Goal: Transaction & Acquisition: Purchase product/service

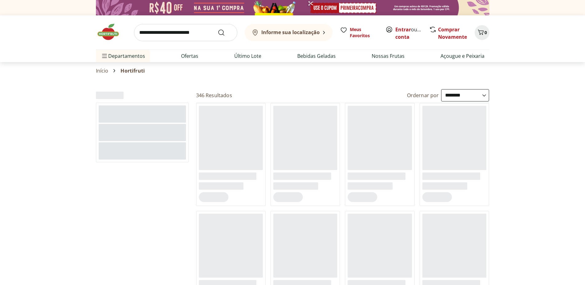
select select "**********"
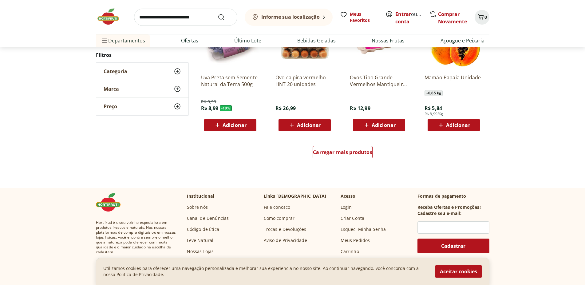
scroll to position [376, 0]
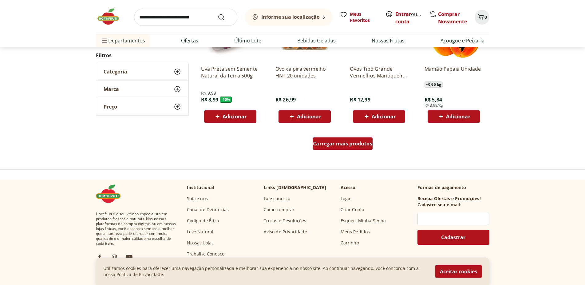
click at [326, 141] on span "Carregar mais produtos" at bounding box center [342, 143] width 59 height 5
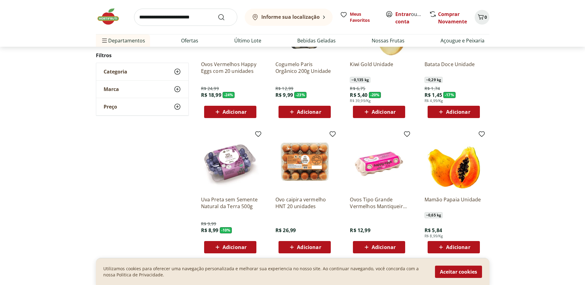
scroll to position [188, 0]
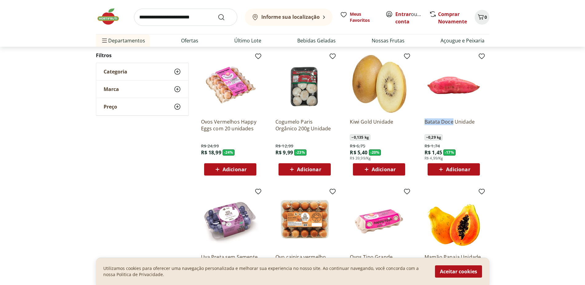
drag, startPoint x: 422, startPoint y: 120, endPoint x: 453, endPoint y: 125, distance: 31.2
click at [453, 125] on div "Batata Doce Unidade ~ 0,29 kg R$ 1,74 R$ 1,45 - 17 % R$ 4,99/Kg Adicionar" at bounding box center [454, 115] width 68 height 130
copy p "Batata Doce"
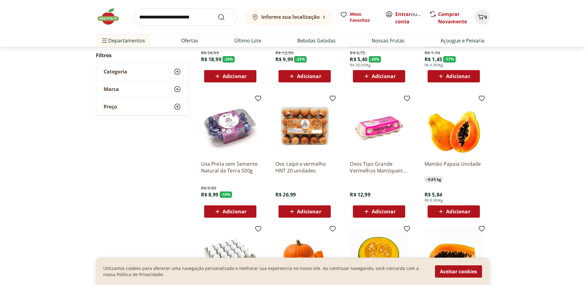
scroll to position [282, 0]
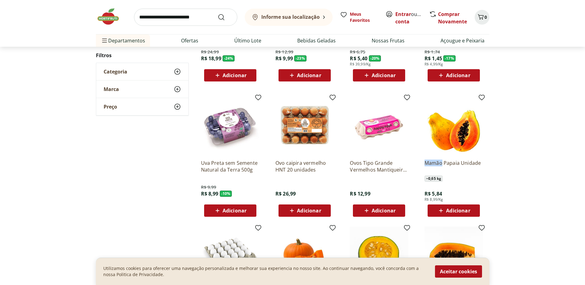
drag, startPoint x: 421, startPoint y: 162, endPoint x: 443, endPoint y: 163, distance: 21.5
click at [443, 163] on div "Mamão Papaia Unidade ~ 0,65 kg R$ 5,84 R$ 8,99/Kg Adicionar" at bounding box center [454, 156] width 68 height 130
copy p "Mamão"
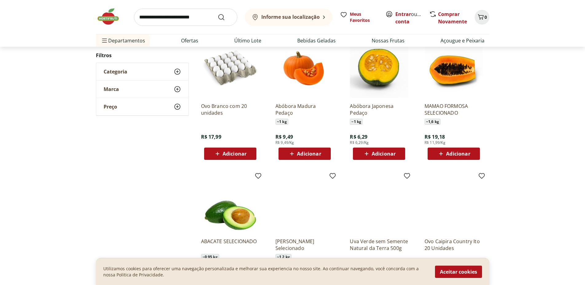
scroll to position [470, 0]
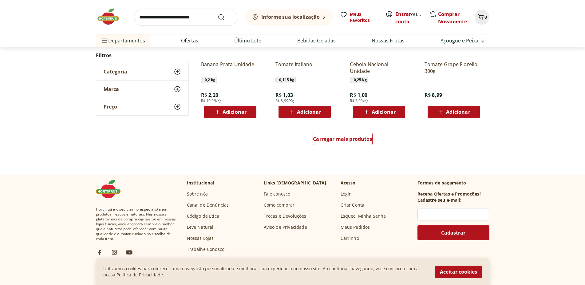
scroll to position [415, 0]
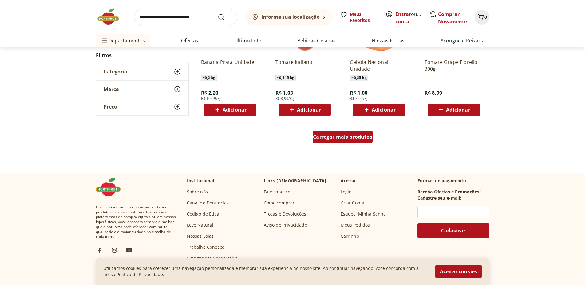
click at [349, 139] on span "Carregar mais produtos" at bounding box center [342, 136] width 59 height 5
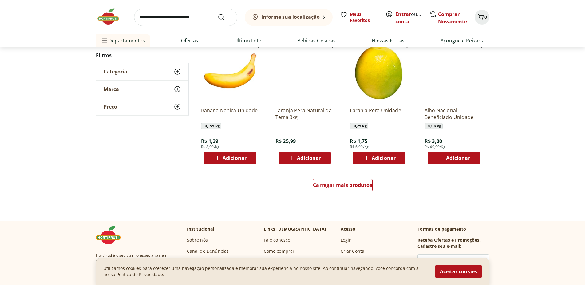
scroll to position [390, 0]
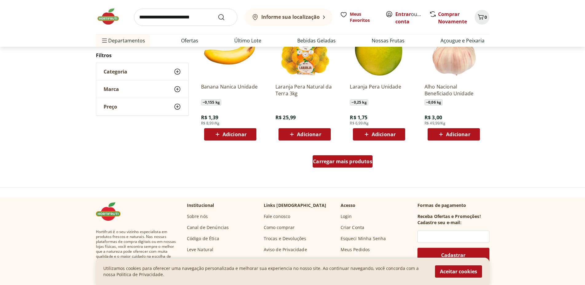
click at [336, 163] on span "Carregar mais produtos" at bounding box center [342, 161] width 59 height 5
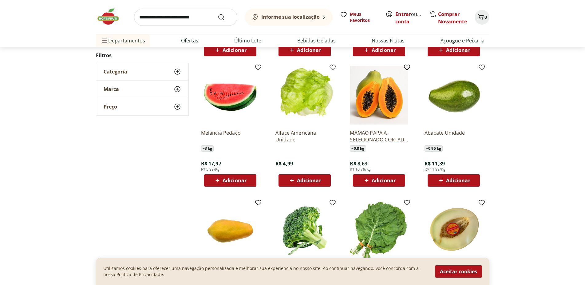
scroll to position [484, 0]
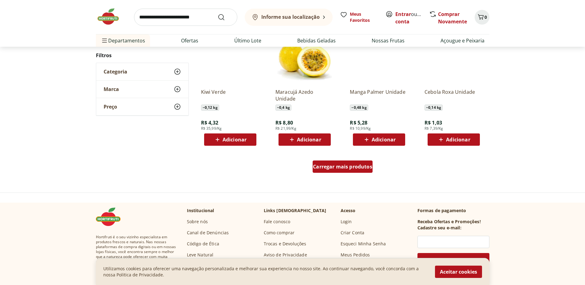
scroll to position [397, 0]
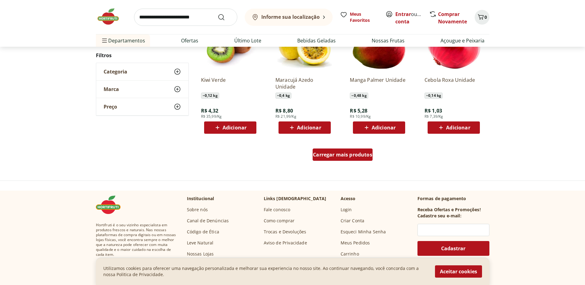
click at [332, 156] on span "Carregar mais produtos" at bounding box center [342, 154] width 59 height 5
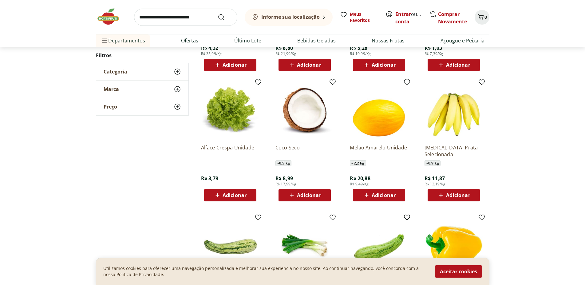
scroll to position [491, 0]
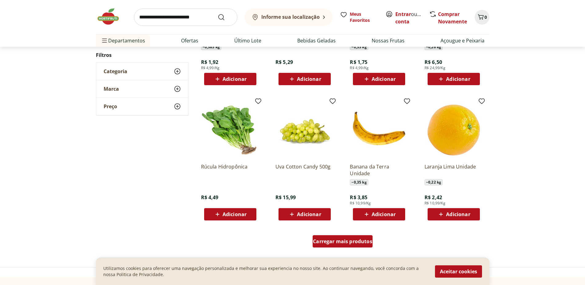
scroll to position [341, 0]
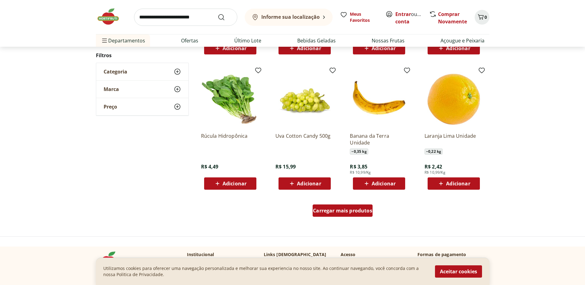
click at [317, 211] on span "Carregar mais produtos" at bounding box center [342, 210] width 59 height 5
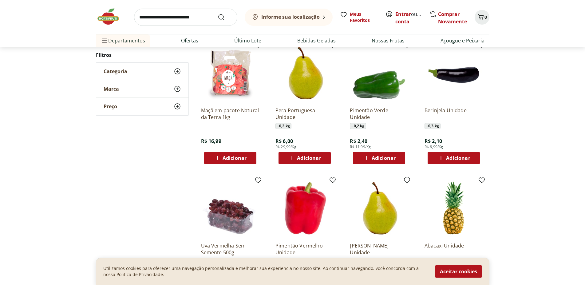
scroll to position [529, 0]
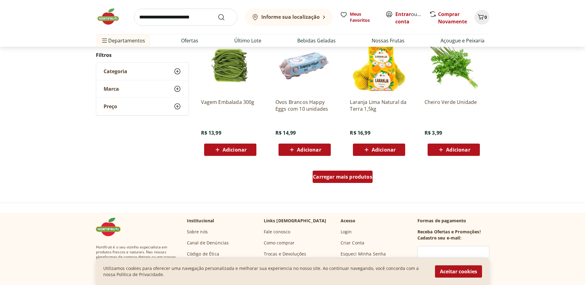
scroll to position [379, 0]
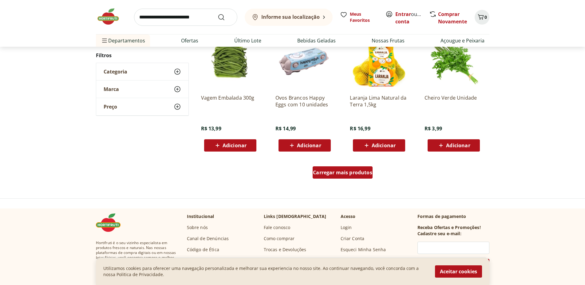
click at [329, 169] on div "Carregar mais produtos" at bounding box center [343, 172] width 60 height 12
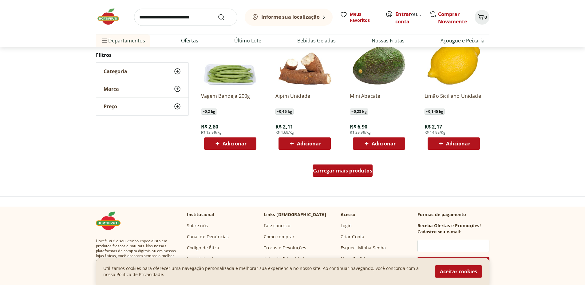
scroll to position [386, 0]
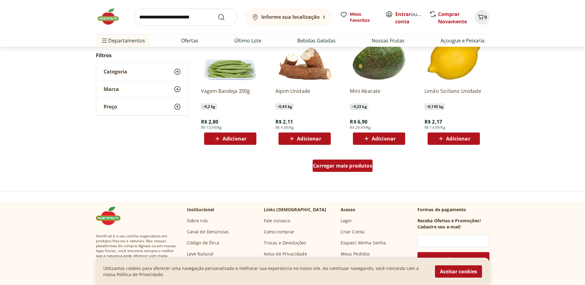
click at [329, 168] on span "Carregar mais produtos" at bounding box center [342, 165] width 59 height 5
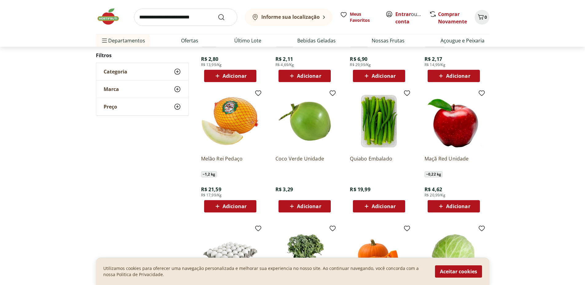
scroll to position [511, 0]
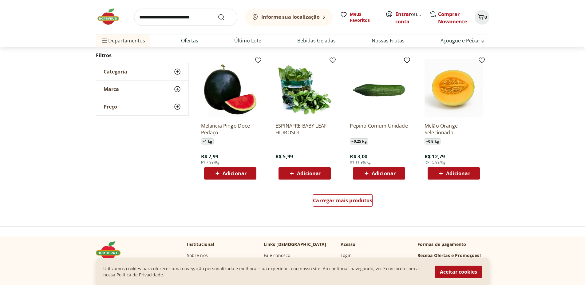
scroll to position [361, 0]
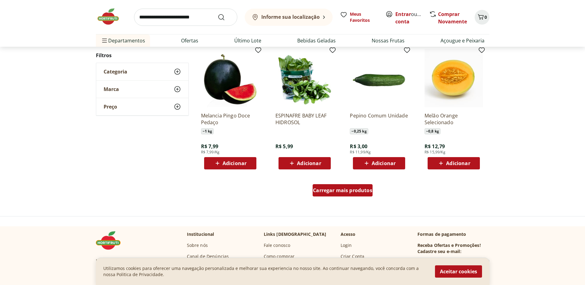
click at [348, 192] on span "Carregar mais produtos" at bounding box center [342, 190] width 59 height 5
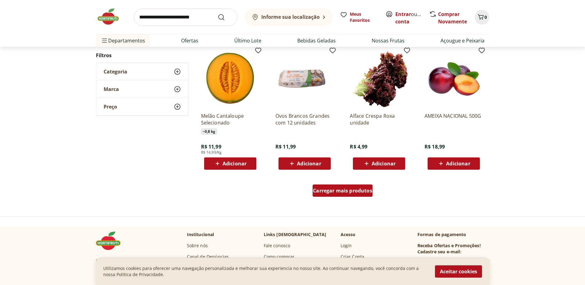
scroll to position [368, 0]
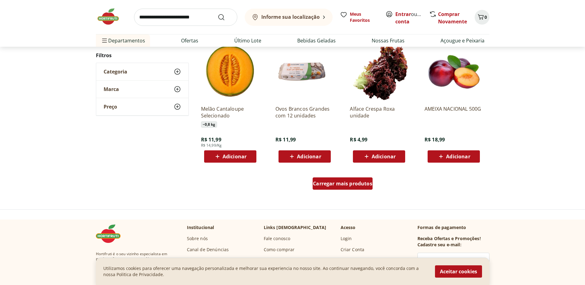
click at [345, 179] on div "Carregar mais produtos" at bounding box center [343, 183] width 60 height 12
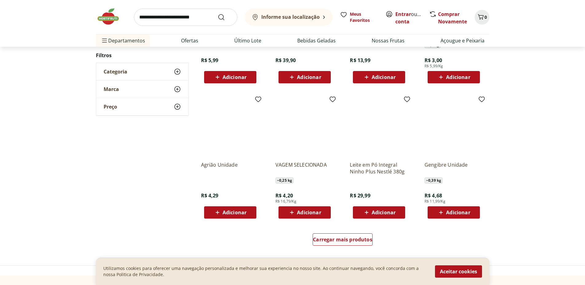
scroll to position [438, 0]
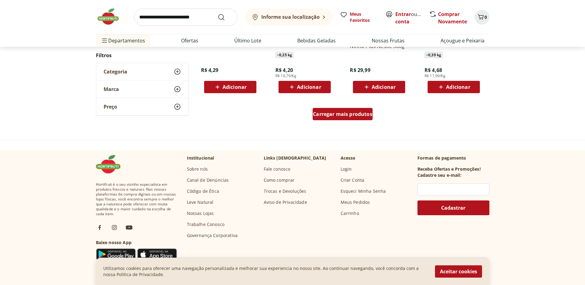
click at [336, 113] on span "Carregar mais produtos" at bounding box center [342, 114] width 59 height 5
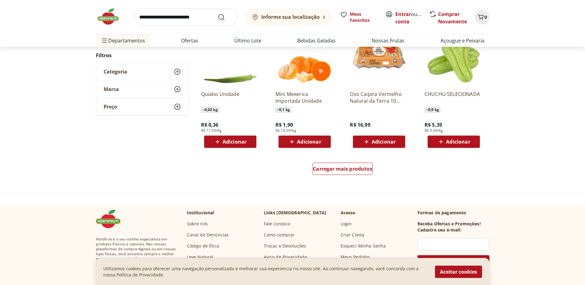
scroll to position [319, 0]
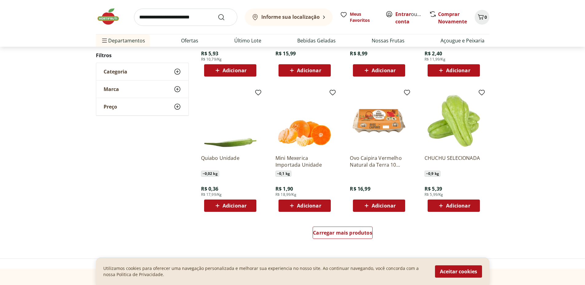
click at [425, 153] on div "CHUCHU SELECIONADA ~ 0,9 kg R$ 5,39 R$ 5,99/Kg Adicionar" at bounding box center [453, 181] width 58 height 62
click at [426, 160] on p "CHUCHU SELECIONADA" at bounding box center [453, 162] width 58 height 14
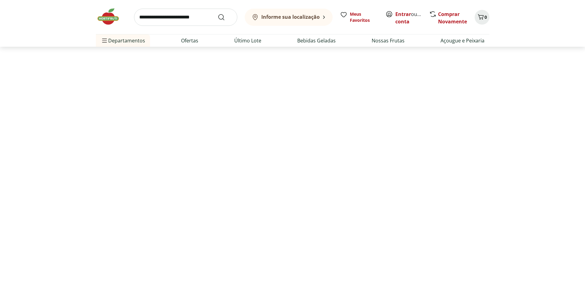
select select "**********"
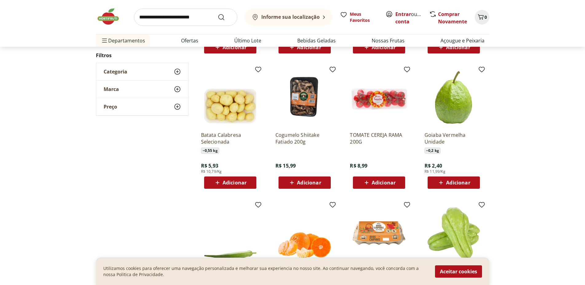
scroll to position [554, 0]
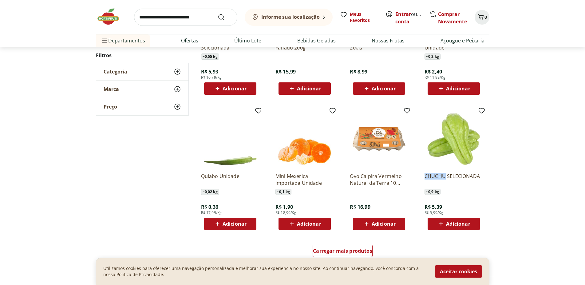
drag, startPoint x: 420, startPoint y: 176, endPoint x: 446, endPoint y: 178, distance: 25.3
click at [446, 178] on div "CHUCHU SELECIONADA ~ 0,9 kg R$ 5,39 R$ 5,99/Kg Adicionar" at bounding box center [454, 169] width 68 height 130
copy p "CHUCHU"
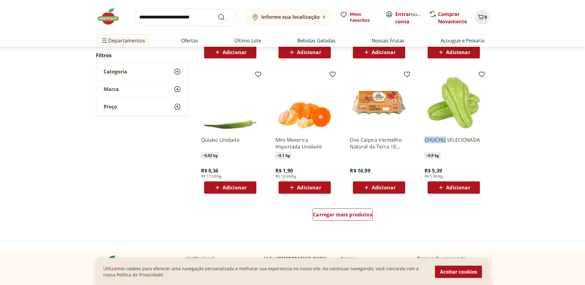
scroll to position [617, 0]
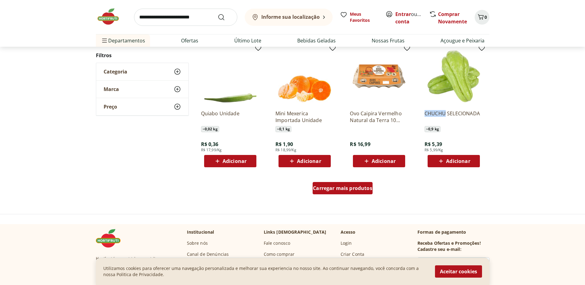
click at [344, 190] on span "Carregar mais produtos" at bounding box center [342, 188] width 59 height 5
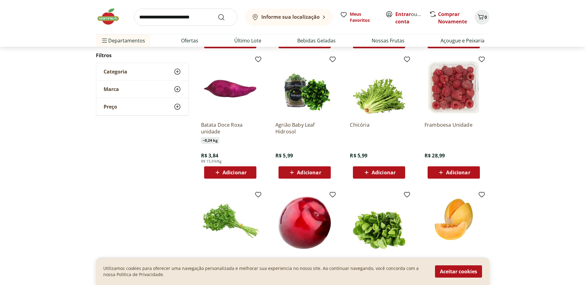
scroll to position [742, 0]
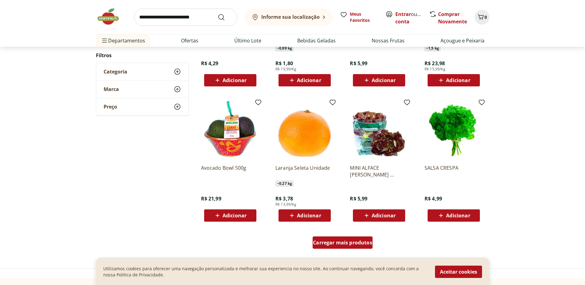
scroll to position [592, 0]
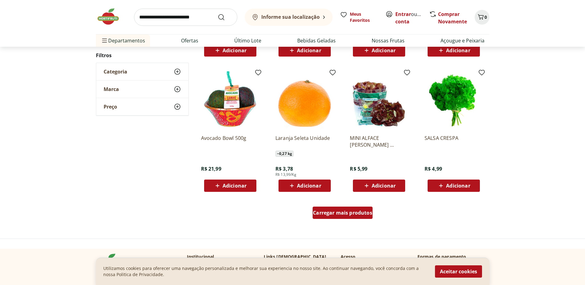
click at [341, 210] on span "Carregar mais produtos" at bounding box center [342, 212] width 59 height 5
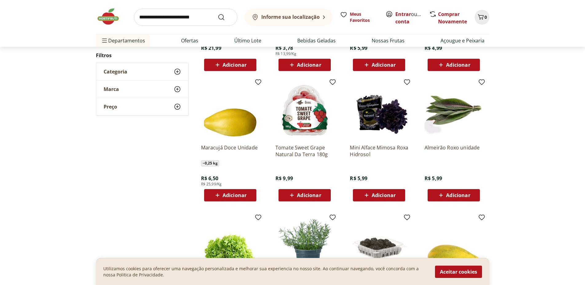
scroll to position [749, 0]
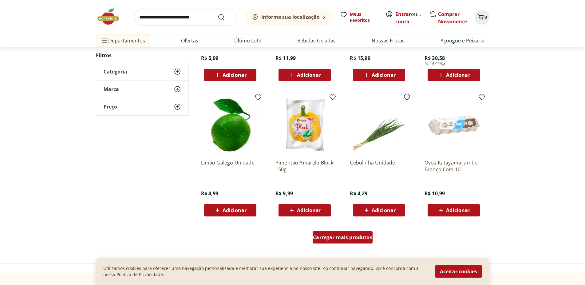
scroll to position [661, 0]
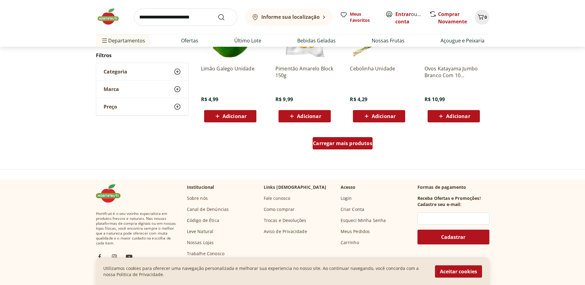
click at [354, 143] on span "Carregar mais produtos" at bounding box center [342, 143] width 59 height 5
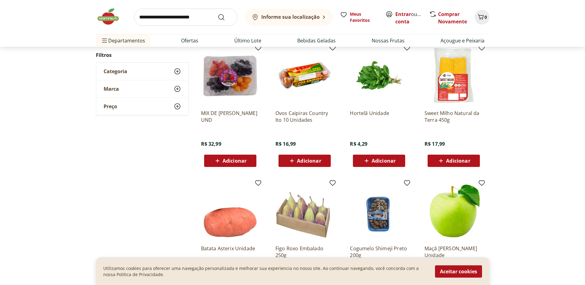
scroll to position [755, 0]
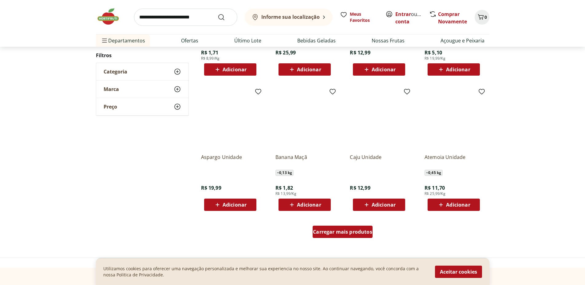
scroll to position [605, 0]
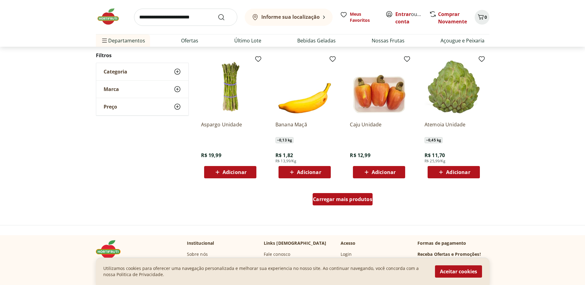
click at [328, 199] on span "Carregar mais produtos" at bounding box center [342, 199] width 59 height 5
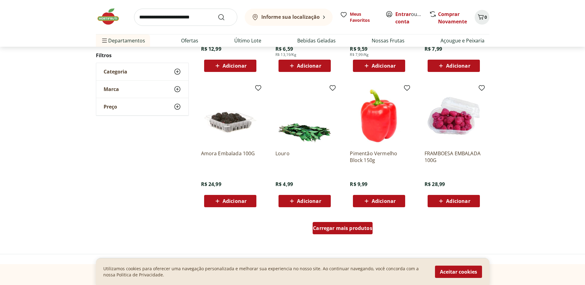
scroll to position [581, 0]
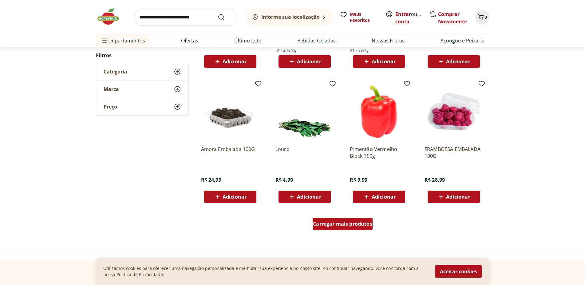
click at [358, 223] on span "Carregar mais produtos" at bounding box center [342, 223] width 59 height 5
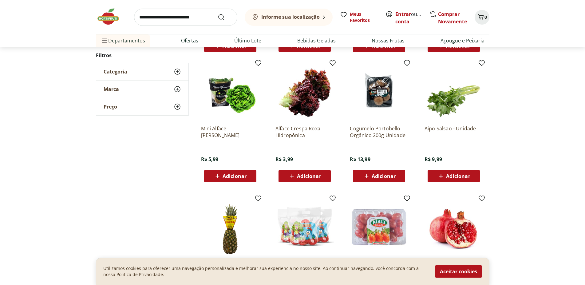
scroll to position [769, 0]
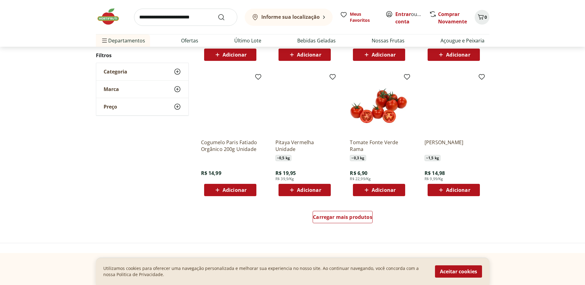
scroll to position [619, 0]
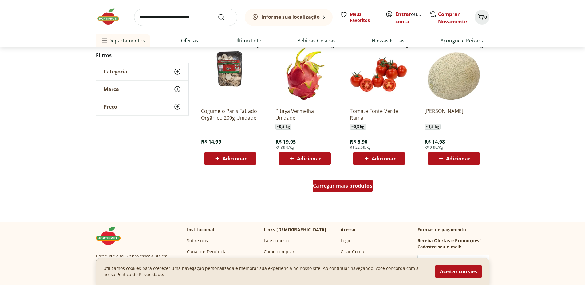
click at [330, 183] on span "Carregar mais produtos" at bounding box center [342, 185] width 59 height 5
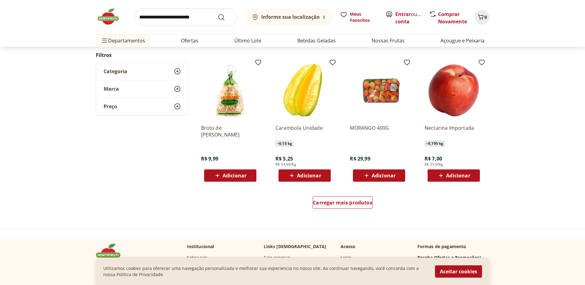
scroll to position [626, 0]
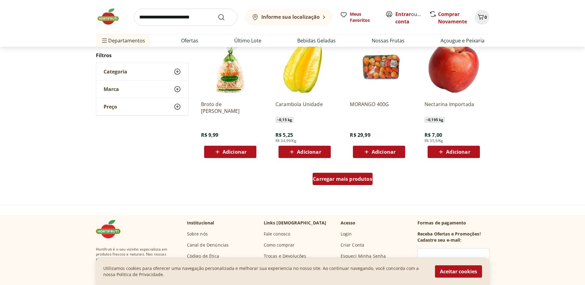
click at [332, 178] on span "Carregar mais produtos" at bounding box center [342, 178] width 59 height 5
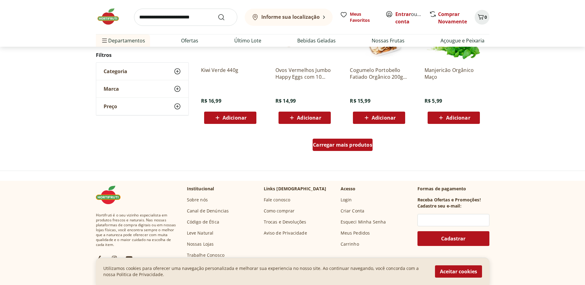
scroll to position [601, 0]
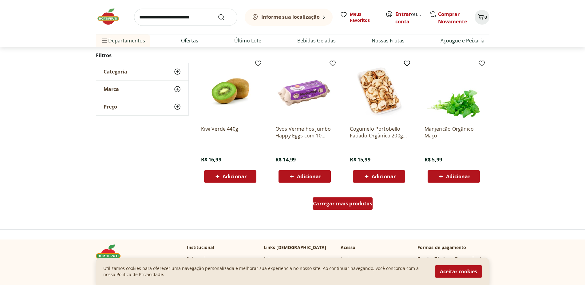
click at [336, 203] on span "Carregar mais produtos" at bounding box center [342, 203] width 59 height 5
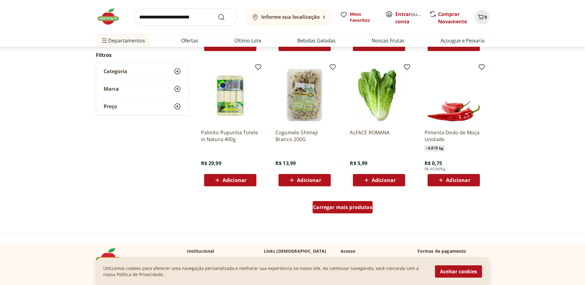
scroll to position [608, 0]
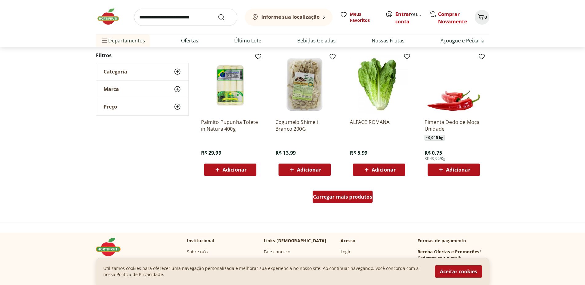
click at [336, 198] on span "Carregar mais produtos" at bounding box center [342, 196] width 59 height 5
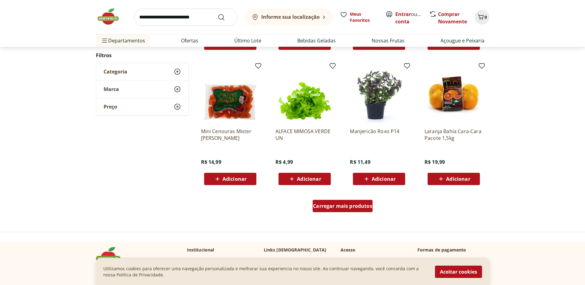
scroll to position [646, 0]
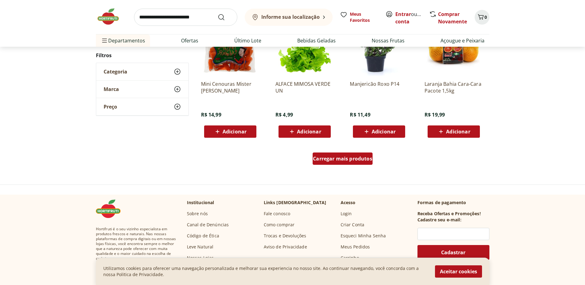
click at [339, 153] on div "Carregar mais produtos" at bounding box center [343, 158] width 60 height 12
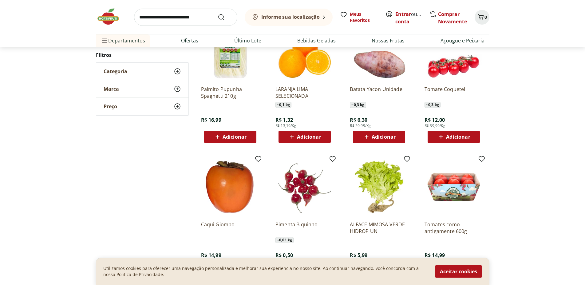
scroll to position [771, 0]
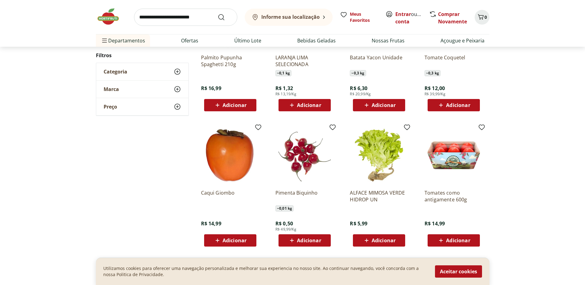
scroll to position [402, 0]
